Goal: Navigation & Orientation: Find specific page/section

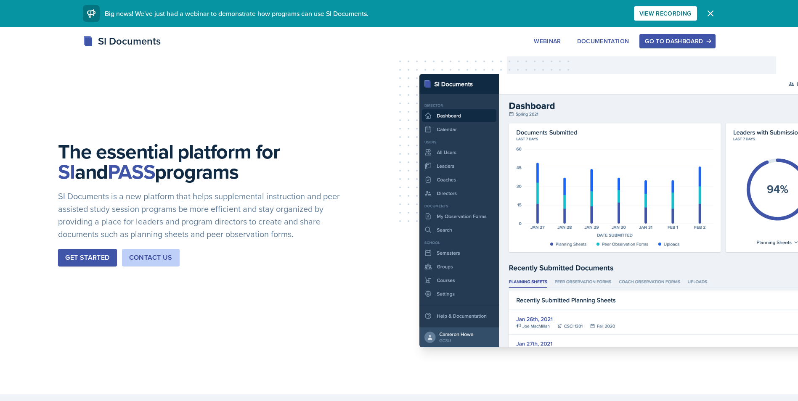
click at [712, 16] on icon "button" at bounding box center [710, 13] width 10 height 10
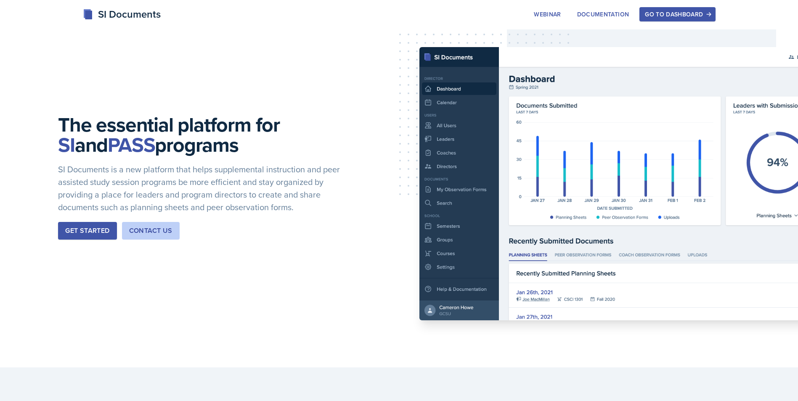
click at [794, 57] on div "The essential platform for SI and PASS programs SI Documents is a new platform …" at bounding box center [399, 184] width 798 height 368
click at [793, 58] on div "The essential platform for SI and PASS programs SI Documents is a new platform …" at bounding box center [399, 184] width 798 height 368
click at [690, 16] on div "Go to Dashboard" at bounding box center [677, 14] width 65 height 7
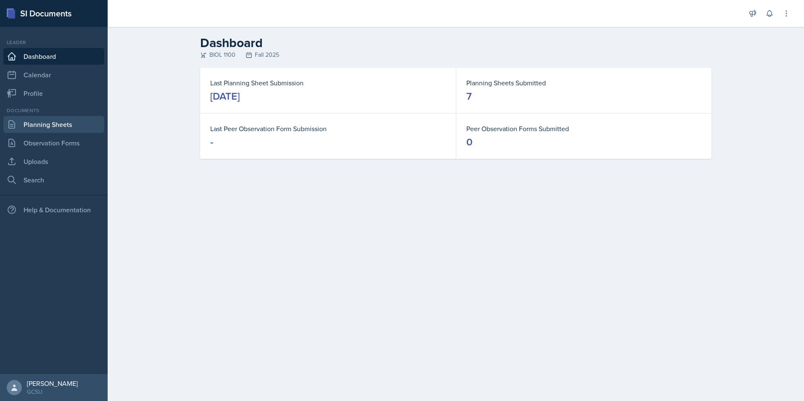
click at [51, 130] on link "Planning Sheets" at bounding box center [53, 124] width 101 height 17
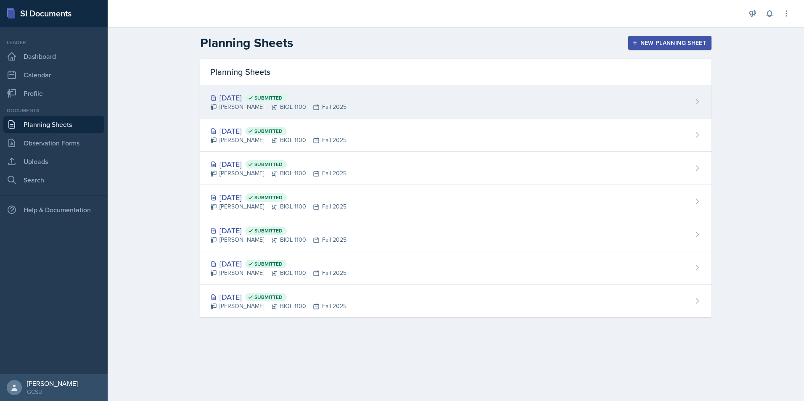
click at [254, 103] on div "[PERSON_NAME] BIOL 1100 Fall 2025" at bounding box center [278, 107] width 136 height 9
